Goal: Use online tool/utility: Utilize a website feature to perform a specific function

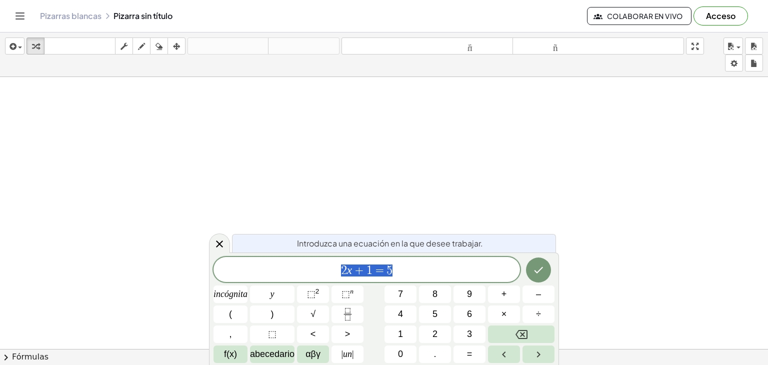
click at [396, 270] on span "2 x + 1 = 5" at bounding box center [367, 271] width 307 height 14
click at [355, 273] on span "=" at bounding box center [361, 271] width 15 height 12
click at [278, 354] on font "abecedario" at bounding box center [272, 354] width 45 height 10
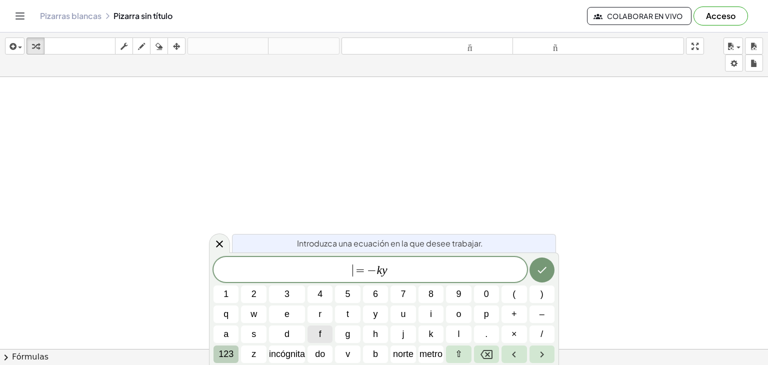
click at [233, 356] on font "123" at bounding box center [226, 354] width 15 height 10
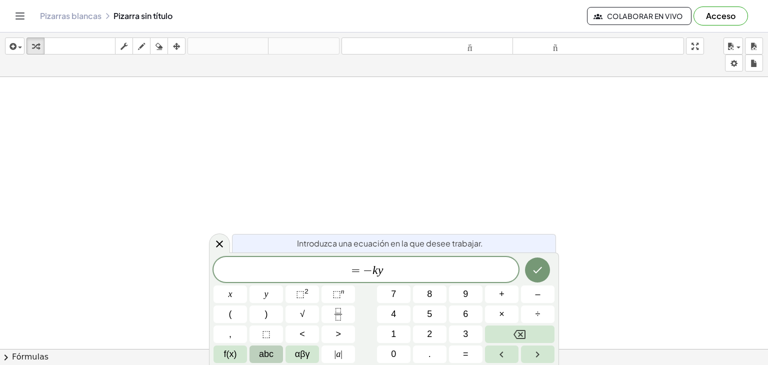
click at [233, 356] on span "f(x)" at bounding box center [230, 355] width 13 height 14
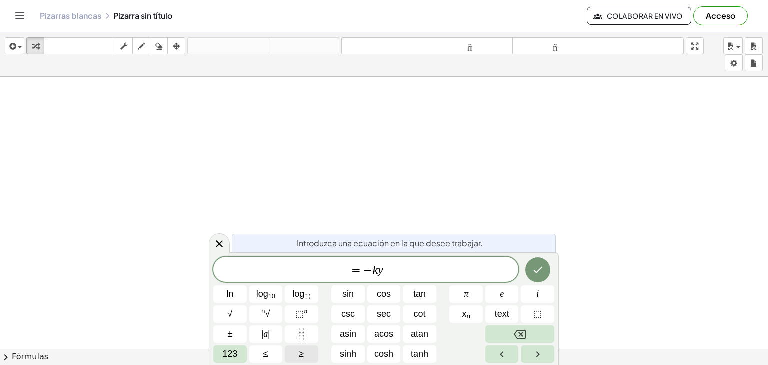
click at [233, 356] on span "123" at bounding box center [230, 355] width 15 height 14
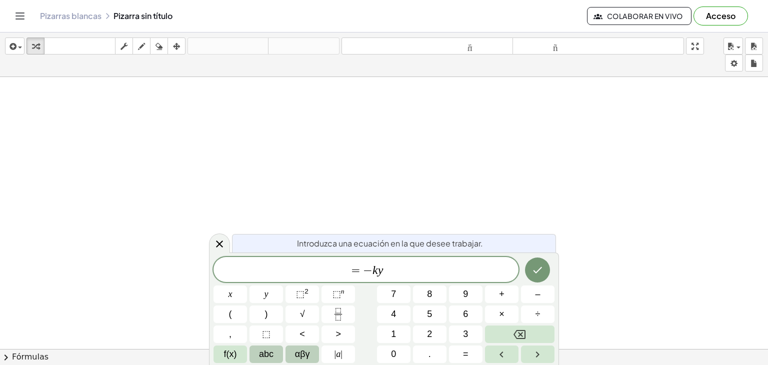
click at [291, 355] on button "αβγ" at bounding box center [303, 355] width 34 height 18
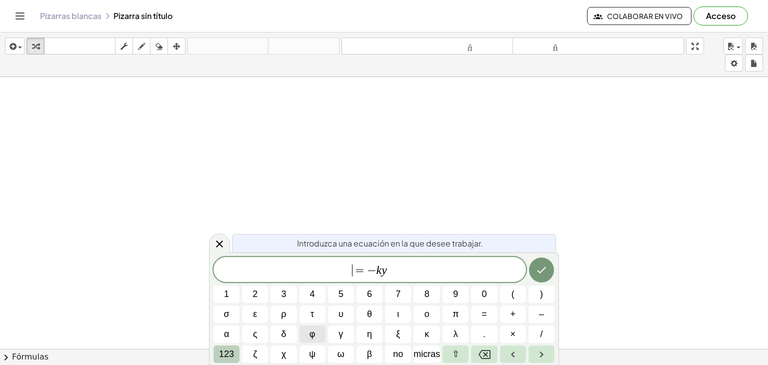
click at [235, 353] on button "123" at bounding box center [227, 355] width 26 height 18
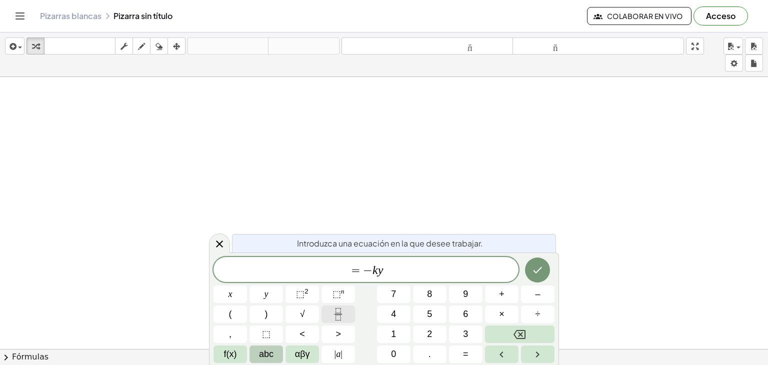
click at [335, 316] on icon "Fraction" at bounding box center [338, 314] width 13 height 13
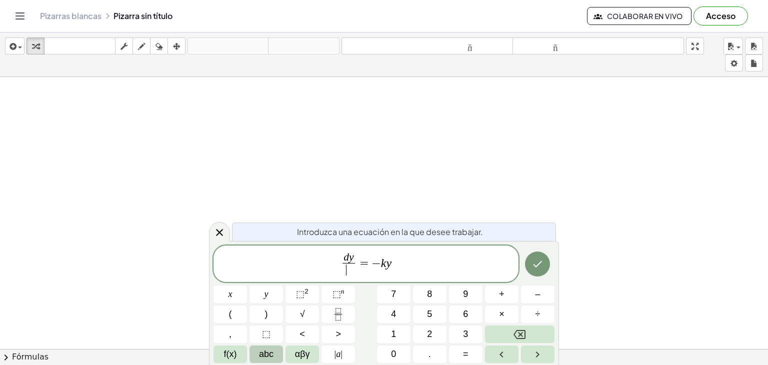
click at [346, 271] on span "​" at bounding box center [349, 270] width 13 height 14
click at [386, 265] on var "y" at bounding box center [389, 262] width 6 height 13
click at [539, 263] on icon "Hecho" at bounding box center [538, 264] width 12 height 12
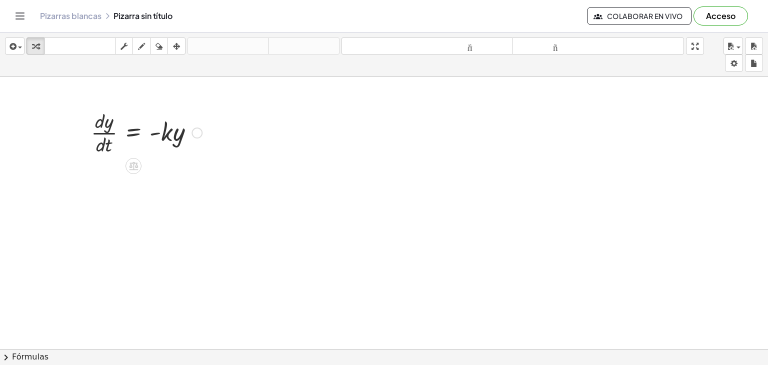
click at [176, 149] on div at bounding box center [146, 132] width 121 height 50
click at [171, 143] on div at bounding box center [146, 132] width 121 height 50
click at [197, 133] on div at bounding box center [197, 133] width 11 height 11
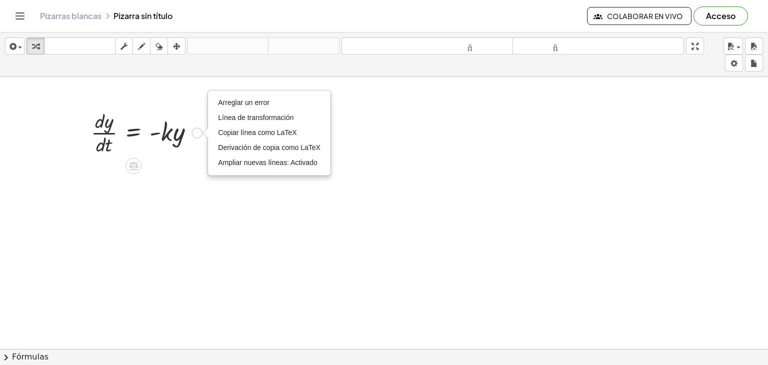
click at [161, 141] on div at bounding box center [146, 132] width 121 height 50
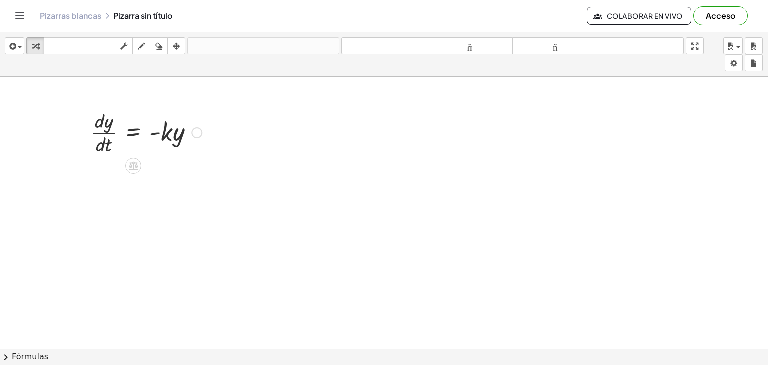
click at [125, 141] on div at bounding box center [146, 132] width 121 height 50
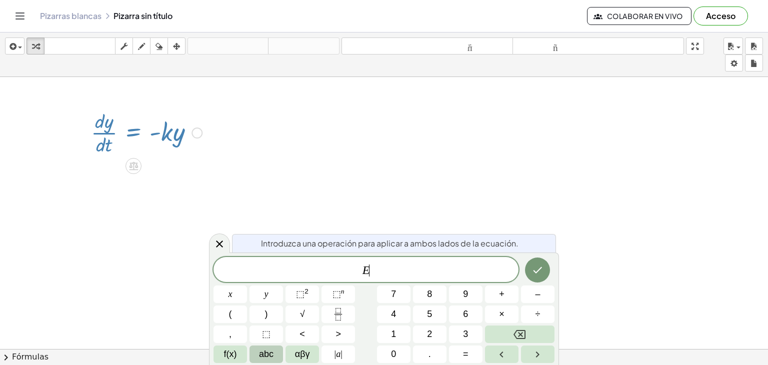
click at [135, 135] on div at bounding box center [146, 132] width 121 height 50
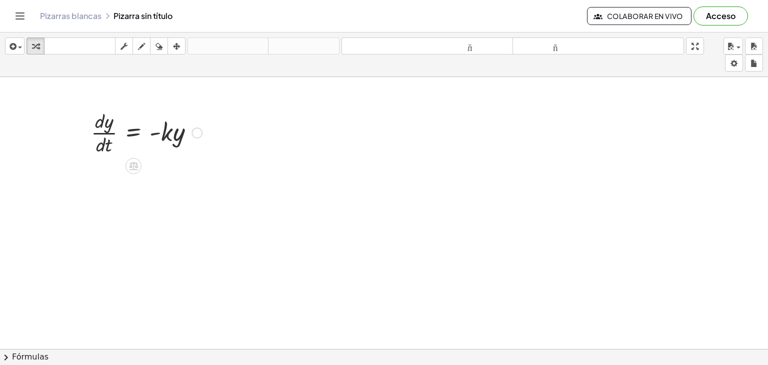
click at [173, 144] on div at bounding box center [146, 132] width 121 height 50
click at [193, 135] on div "Arreglar un error Línea de transformación Copiar línea como LaTeX Derivación de…" at bounding box center [197, 133] width 11 height 11
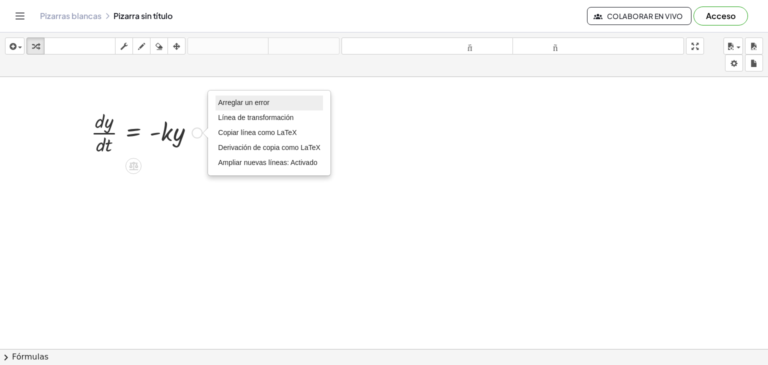
click at [250, 104] on font "Arreglar un error" at bounding box center [244, 103] width 52 height 8
